Goal: Task Accomplishment & Management: Use online tool/utility

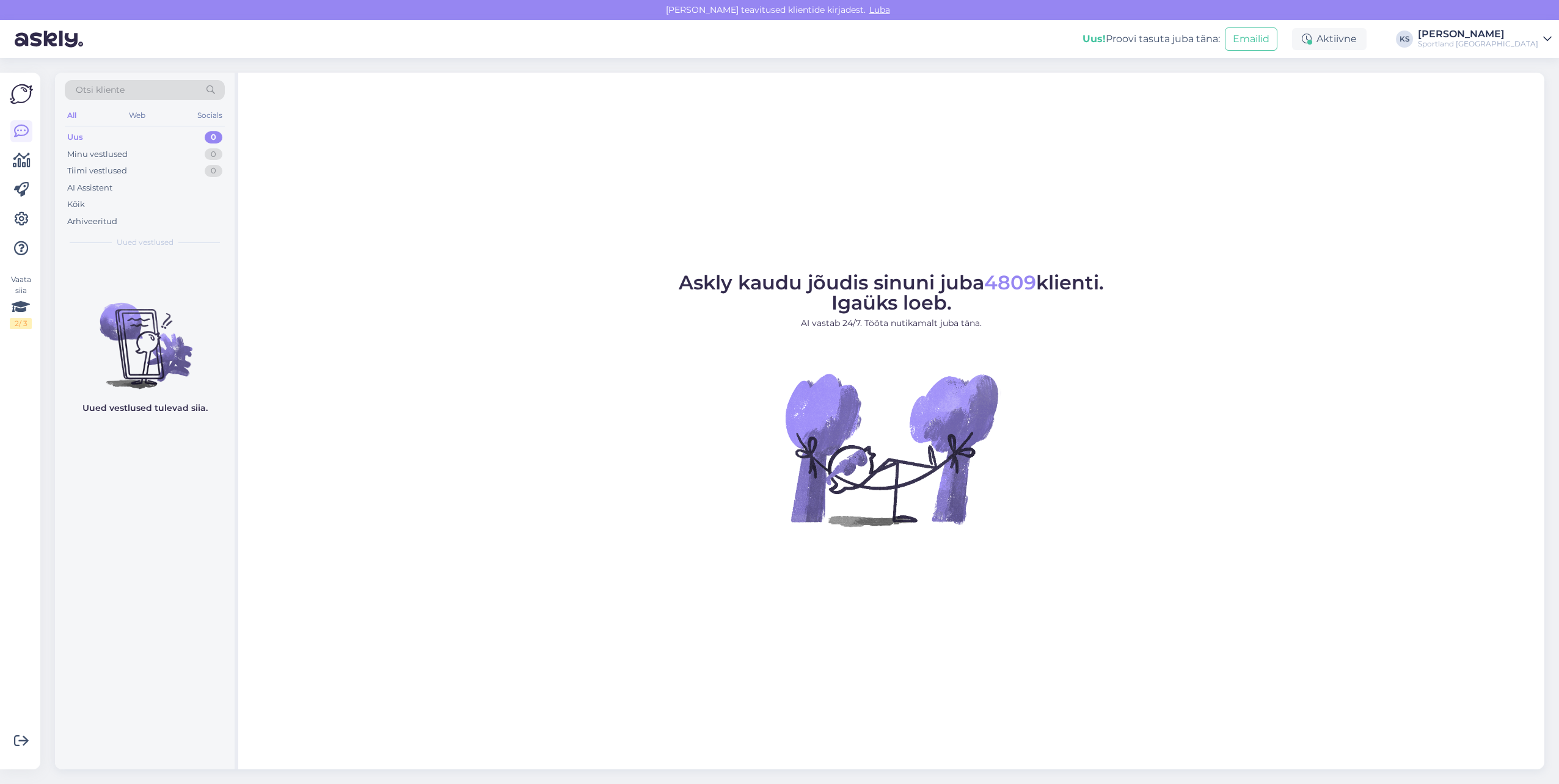
click at [9, 158] on div "Vaata siia 2 / 3 Võimalused Veendu, et Askly loob sulle väärtust. Sulge Ühenda …" at bounding box center [20, 420] width 40 height 697
click at [17, 158] on icon at bounding box center [22, 160] width 18 height 14
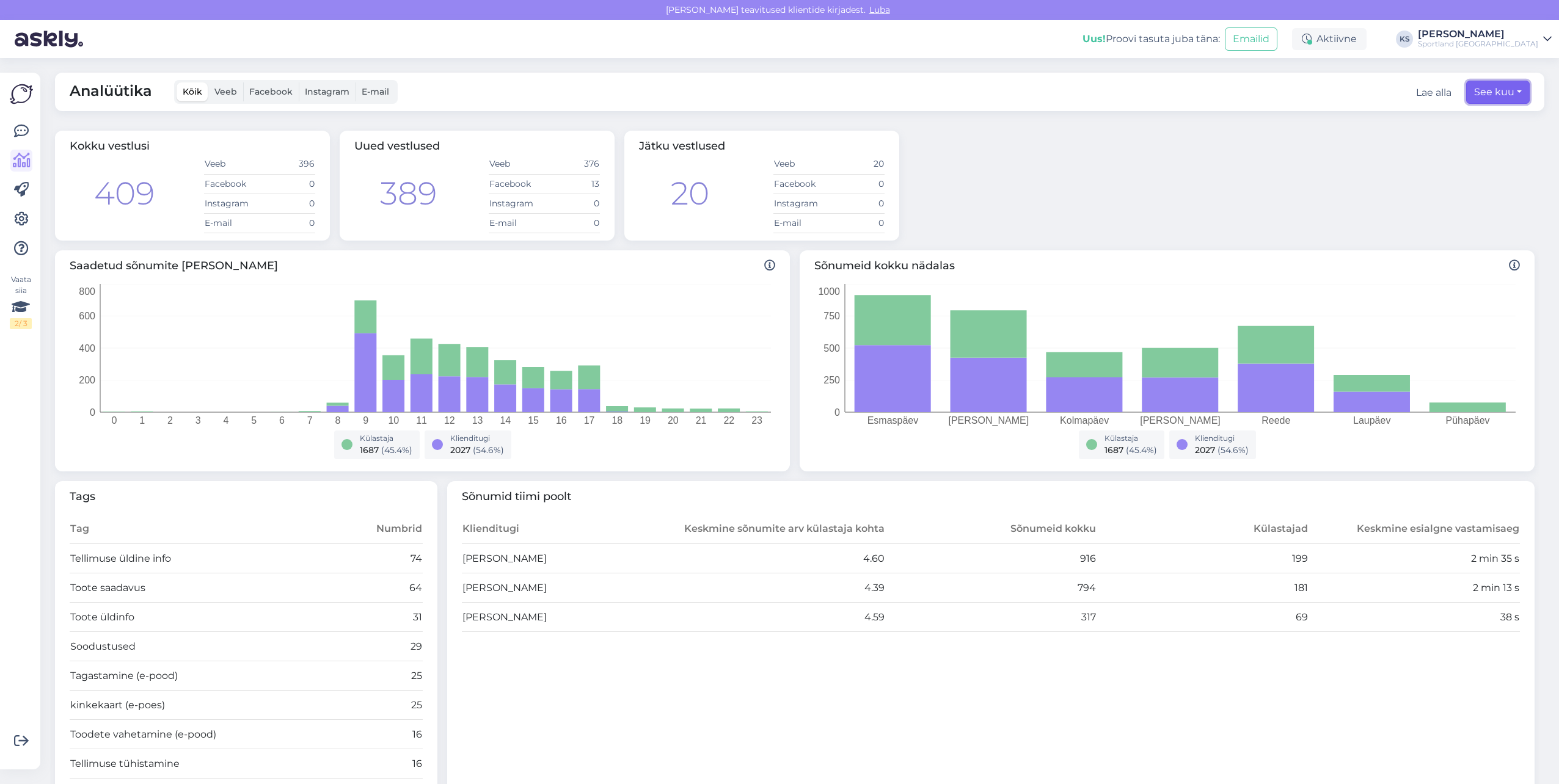
click at [1483, 94] on button "See kuu" at bounding box center [1498, 92] width 63 height 23
select select "7"
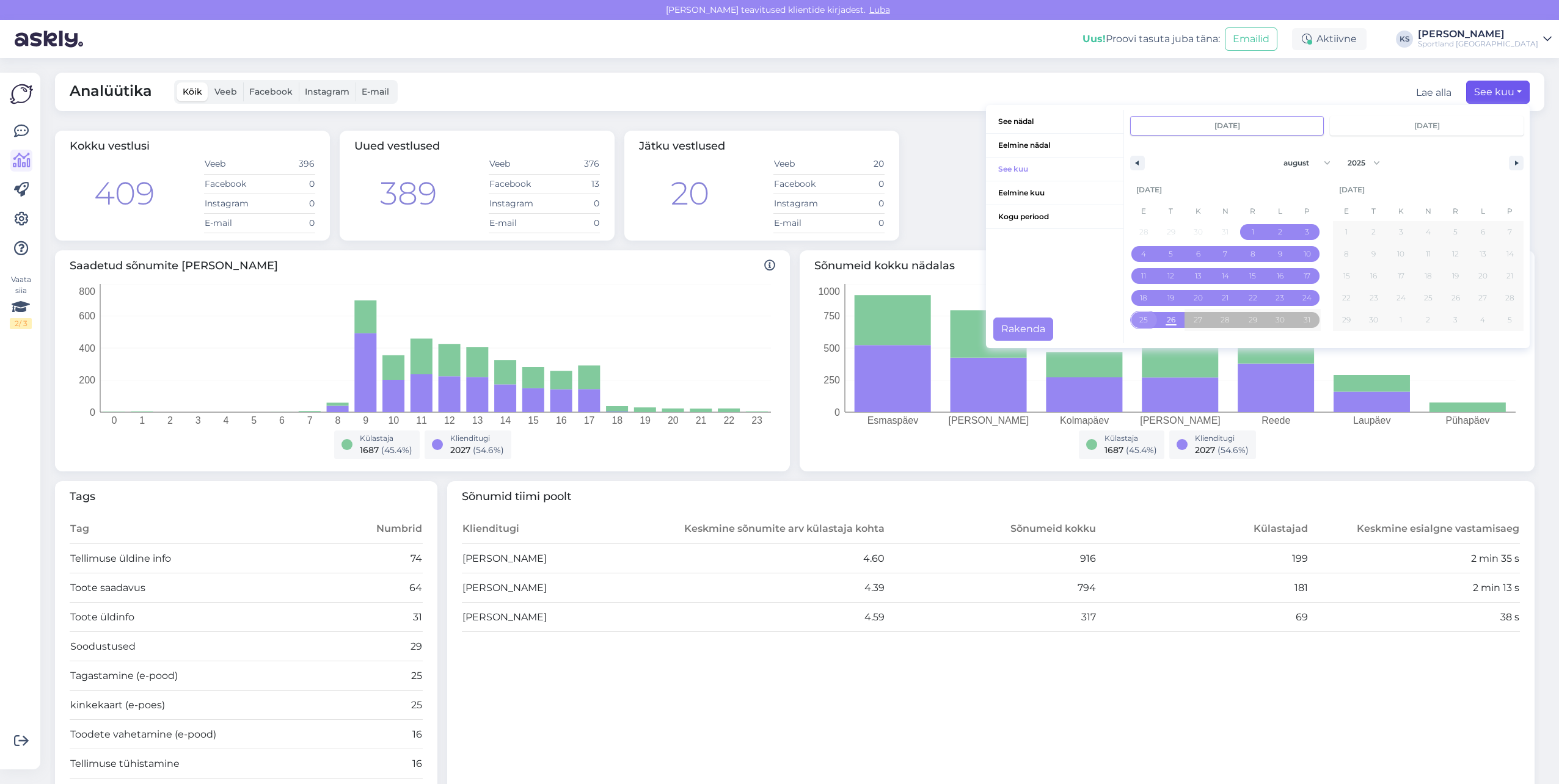
click at [1139, 322] on span "25" at bounding box center [1143, 320] width 8 height 22
type input "[DATE]"
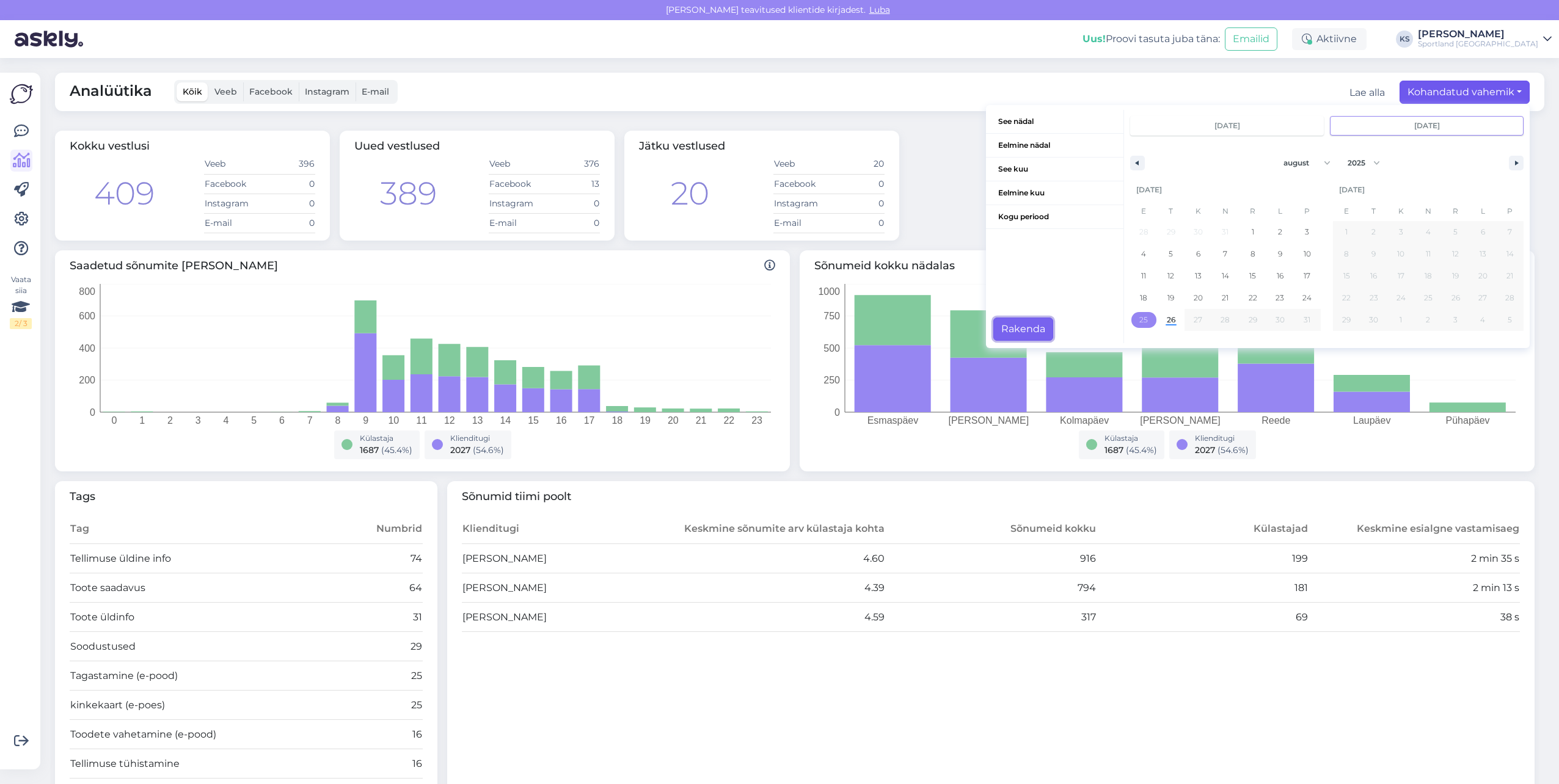
click at [1008, 327] on button "Rakenda" at bounding box center [1023, 329] width 60 height 23
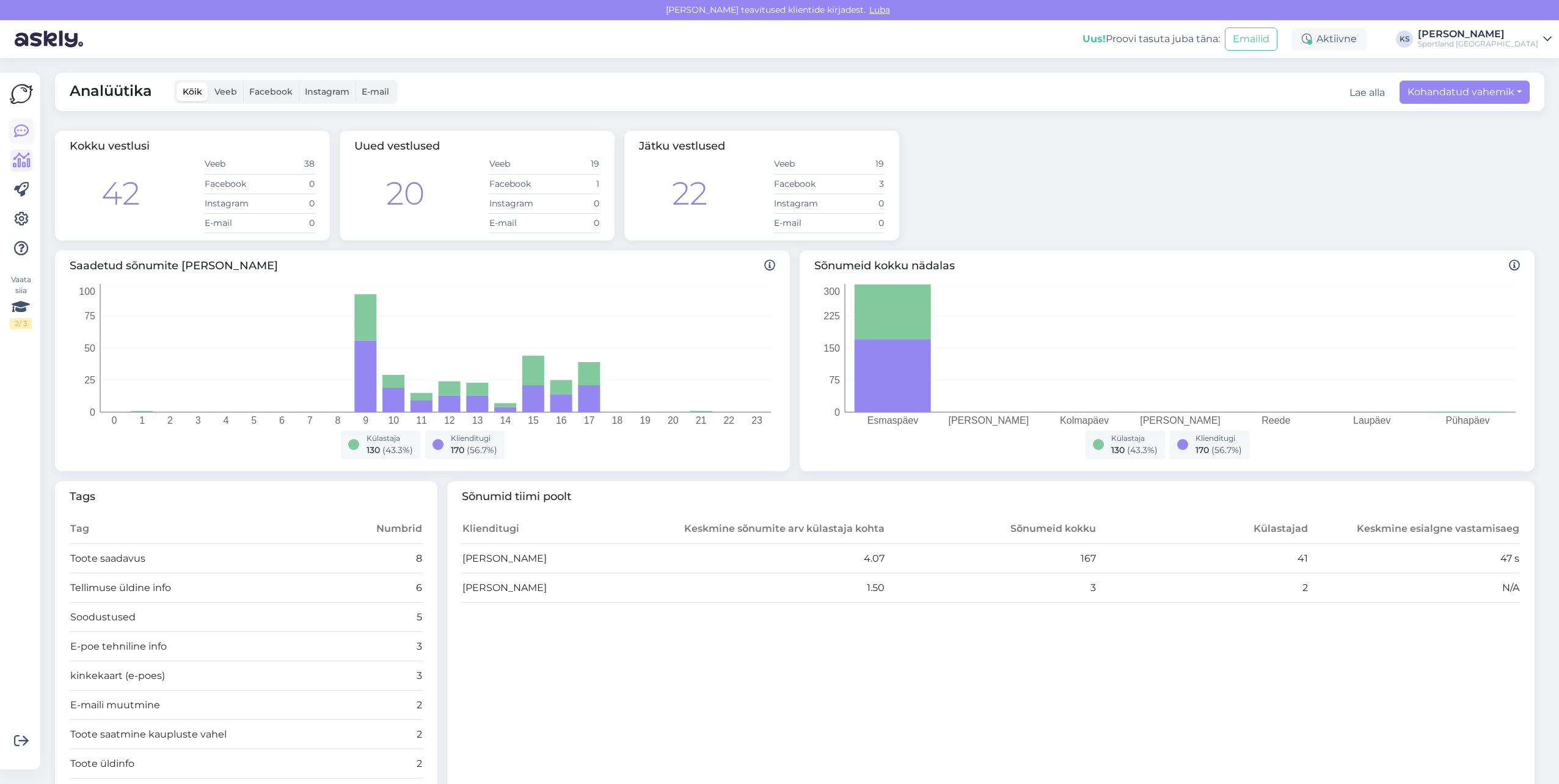
click at [24, 137] on icon at bounding box center [21, 131] width 14 height 14
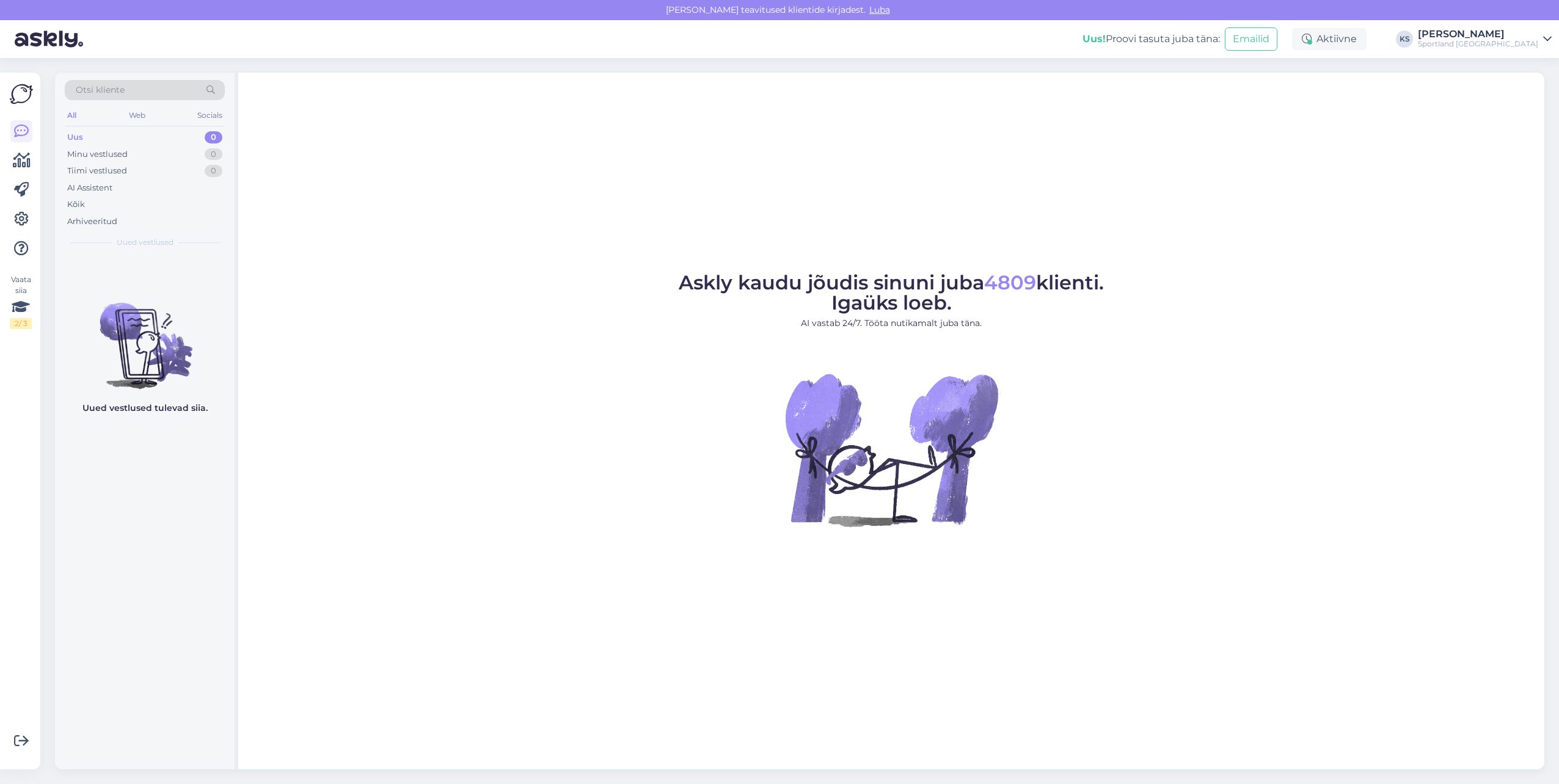
click at [1522, 47] on div "Sportland [GEOGRAPHIC_DATA]" at bounding box center [1478, 44] width 121 height 10
click at [1538, 91] on button "Ava" at bounding box center [1528, 94] width 27 height 19
